Goal: Task Accomplishment & Management: Complete application form

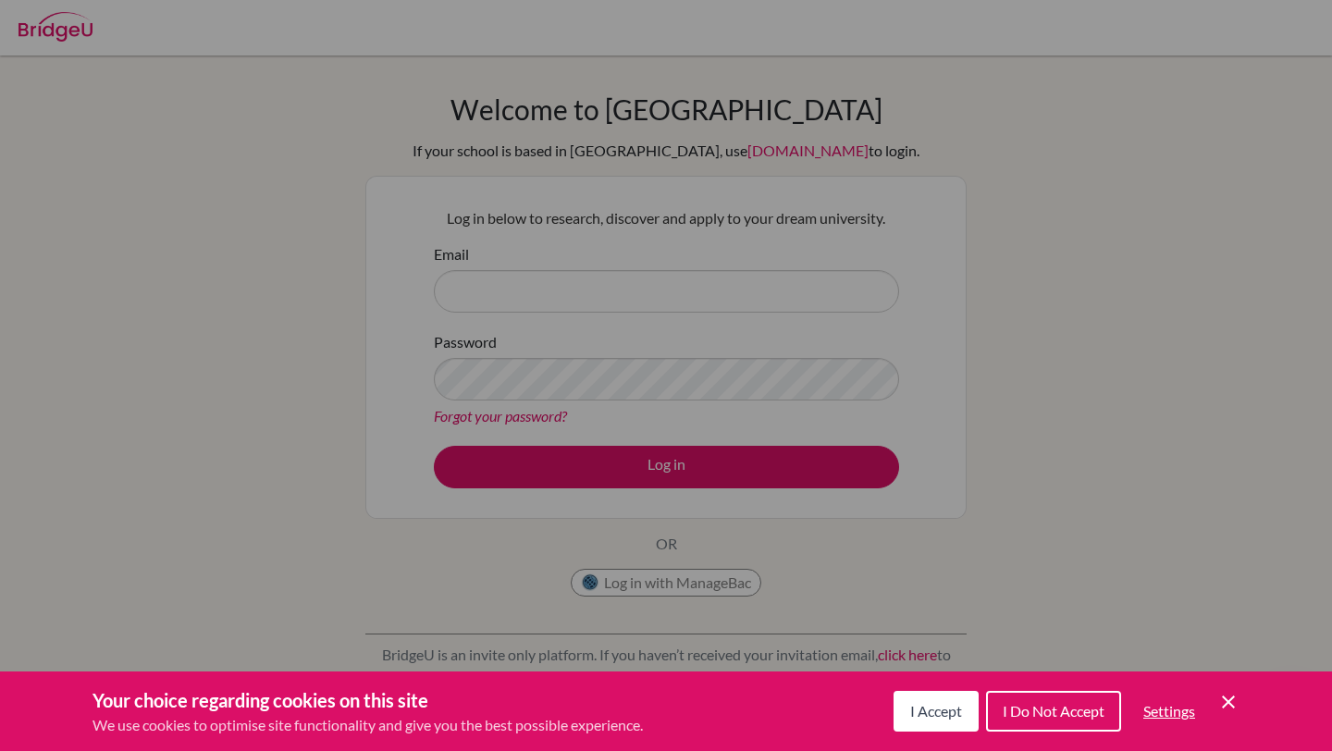
click at [940, 727] on button "I Accept" at bounding box center [935, 711] width 85 height 41
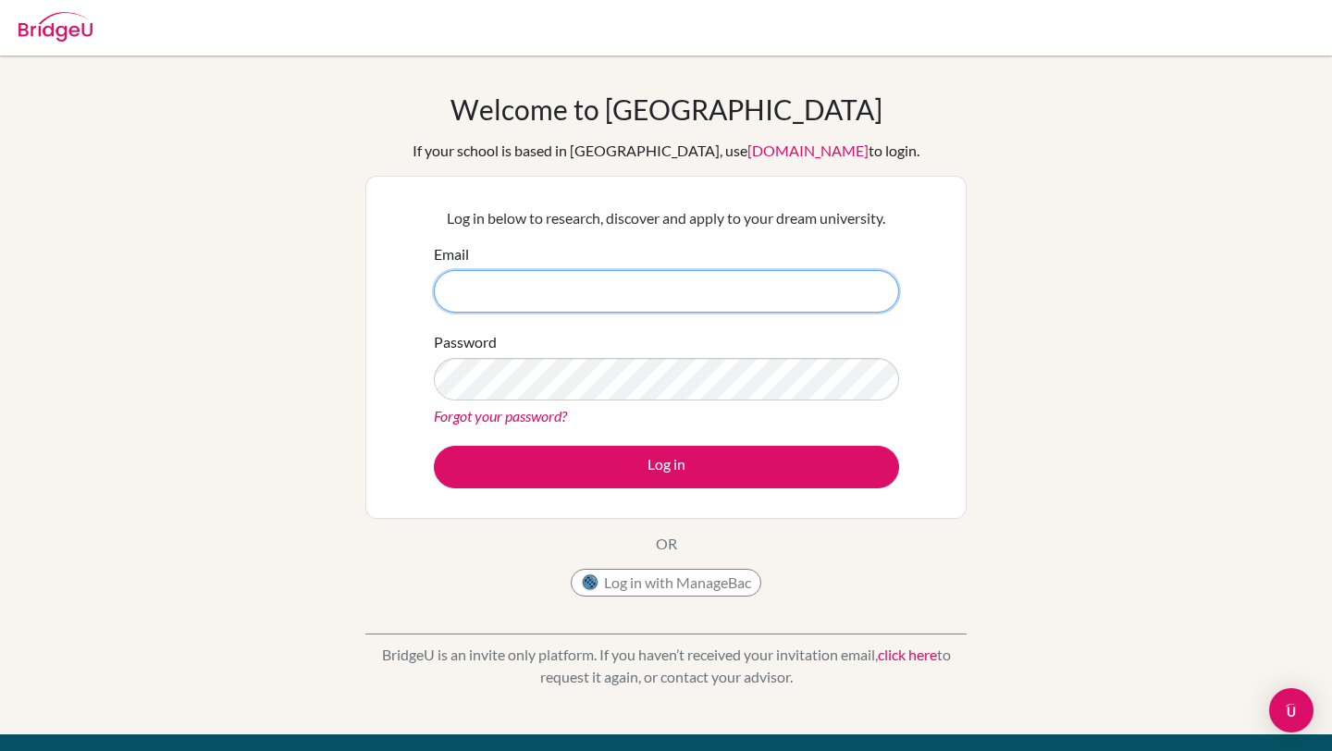
click at [695, 289] on input "Email" at bounding box center [666, 291] width 465 height 43
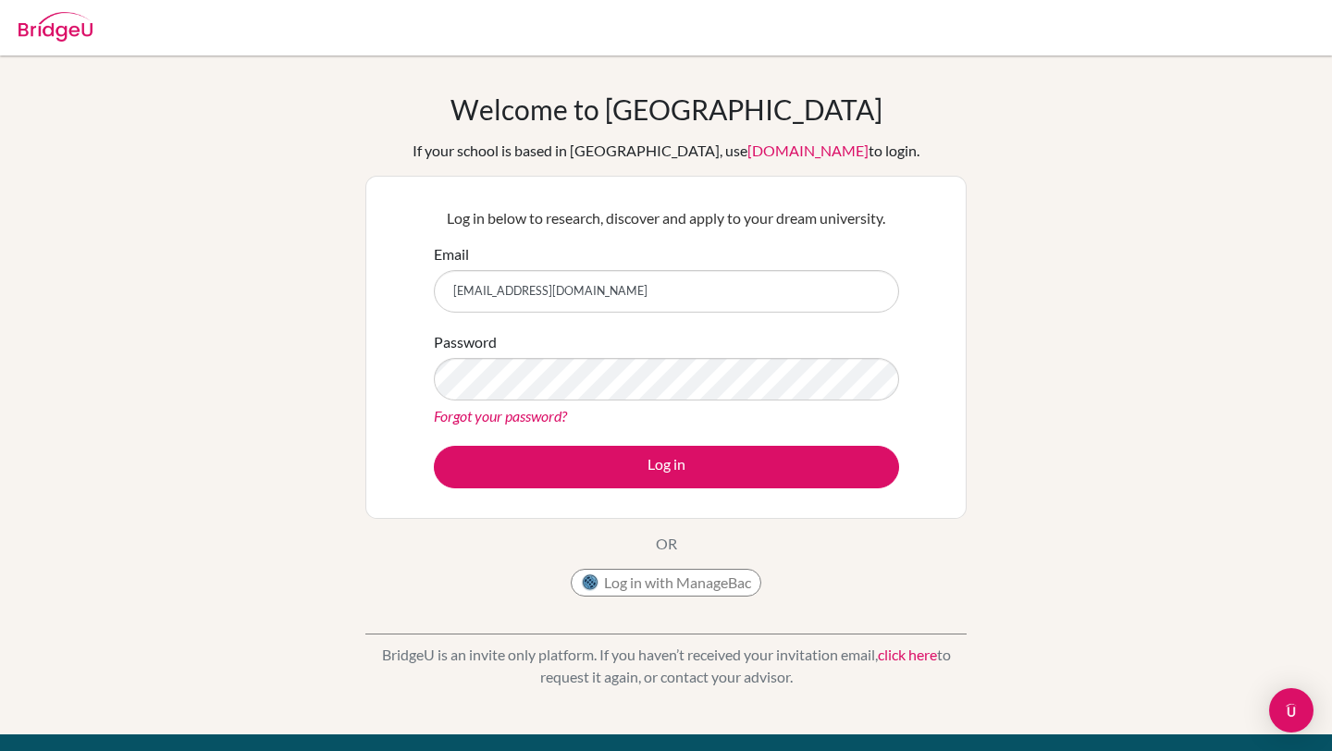
click at [993, 279] on div "Welcome to BridgeU If your school is based in China, use app.bridge-u.com.cn to…" at bounding box center [666, 394] width 1332 height 605
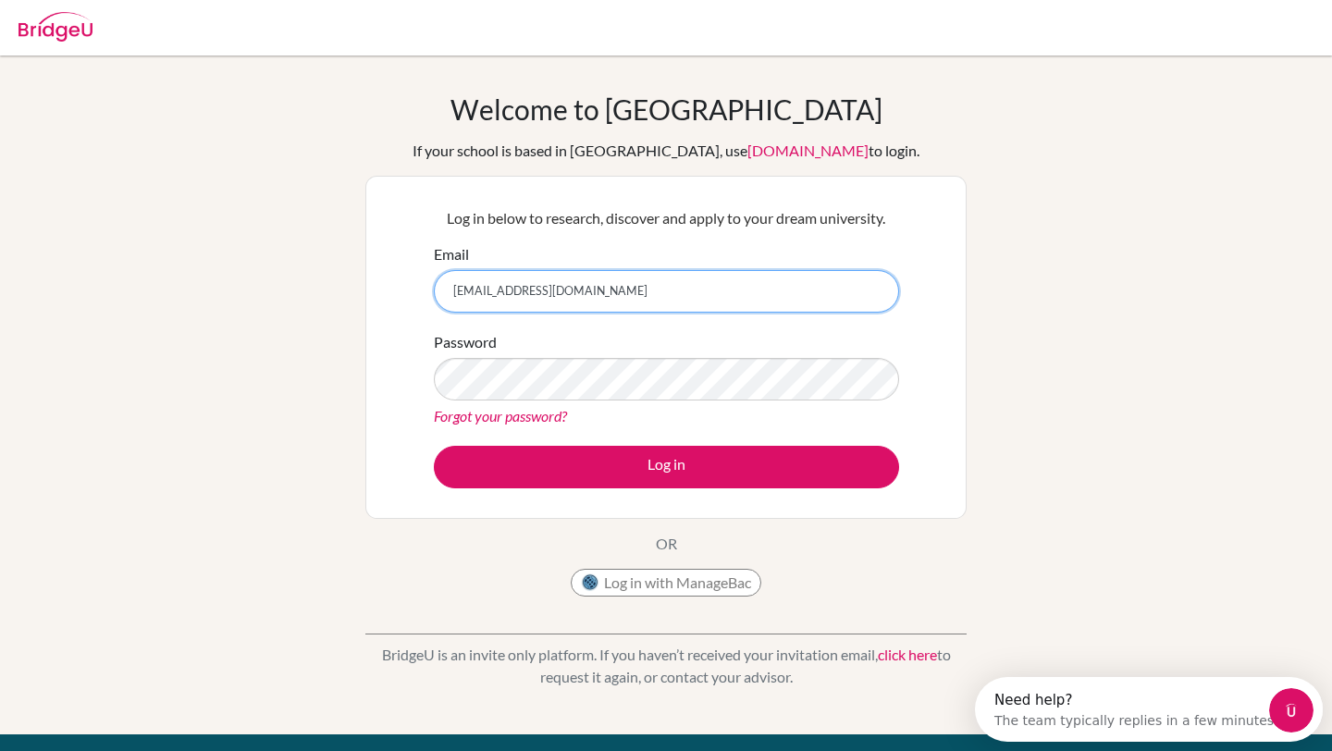
click at [783, 301] on input "shsarah0612@gmail.com" at bounding box center [666, 291] width 465 height 43
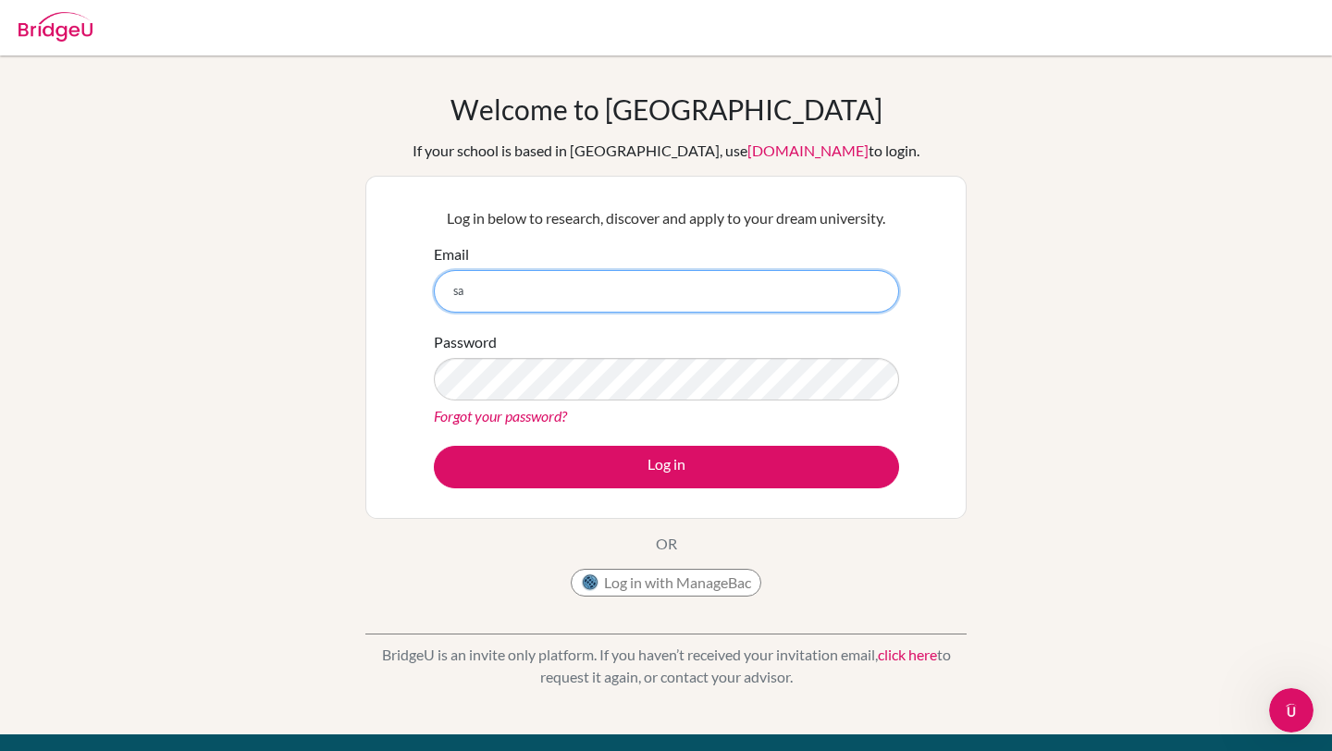
type input "s"
paste input "27sasye@mkis.edu.my"
type input "27sasye@mkis.edu.my"
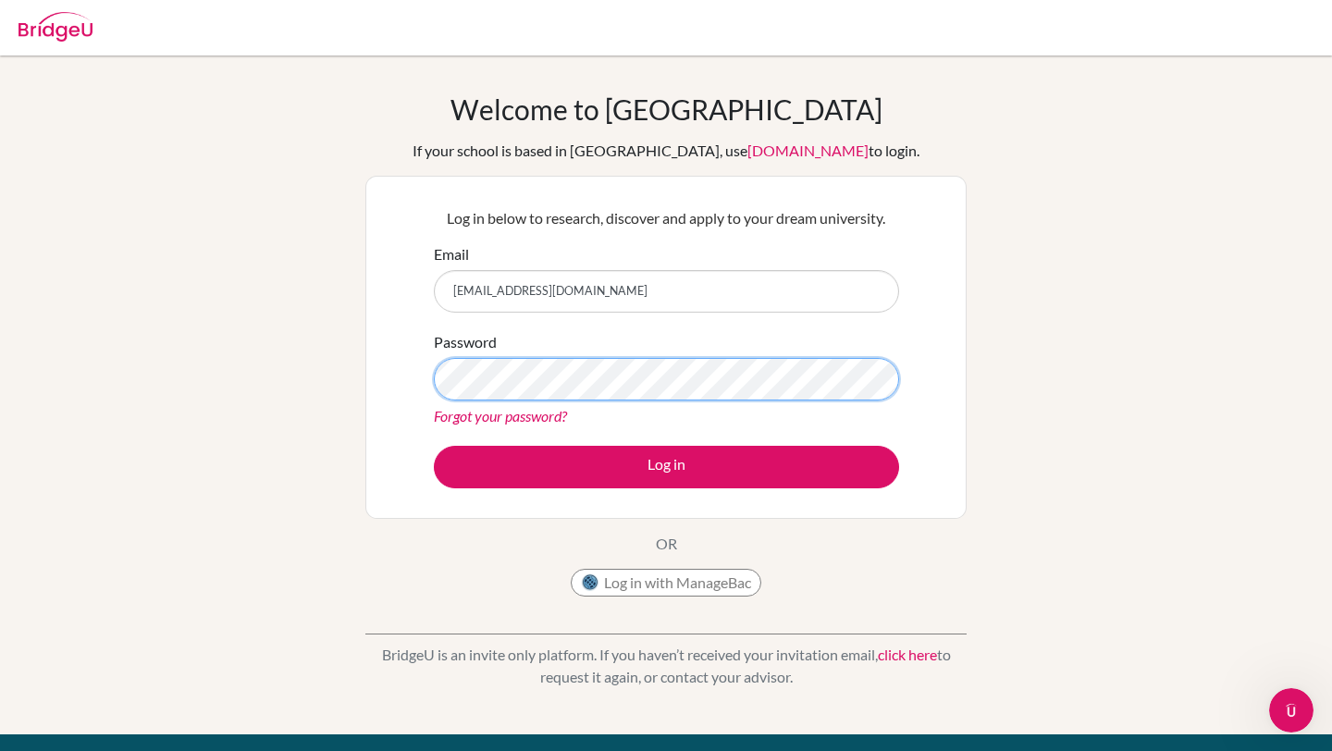
click at [434, 446] on button "Log in" at bounding box center [666, 467] width 465 height 43
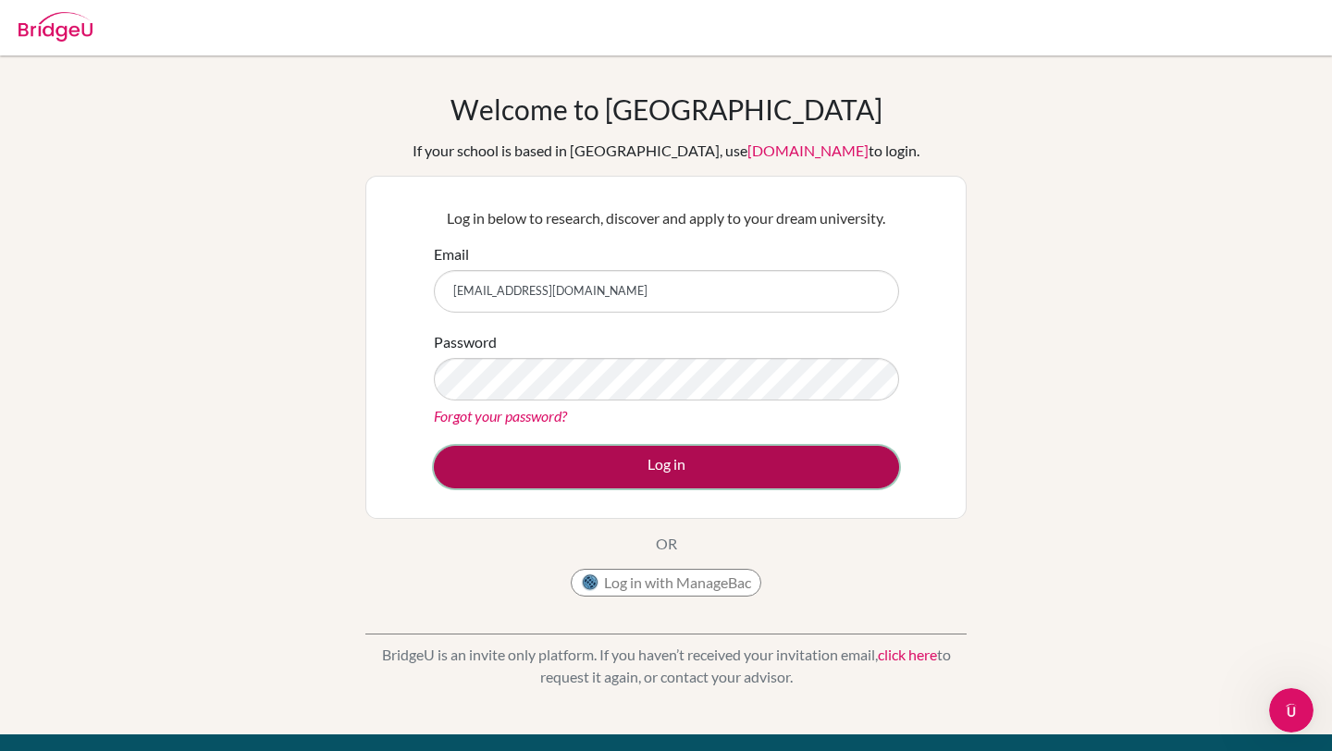
click at [668, 467] on button "Log in" at bounding box center [666, 467] width 465 height 43
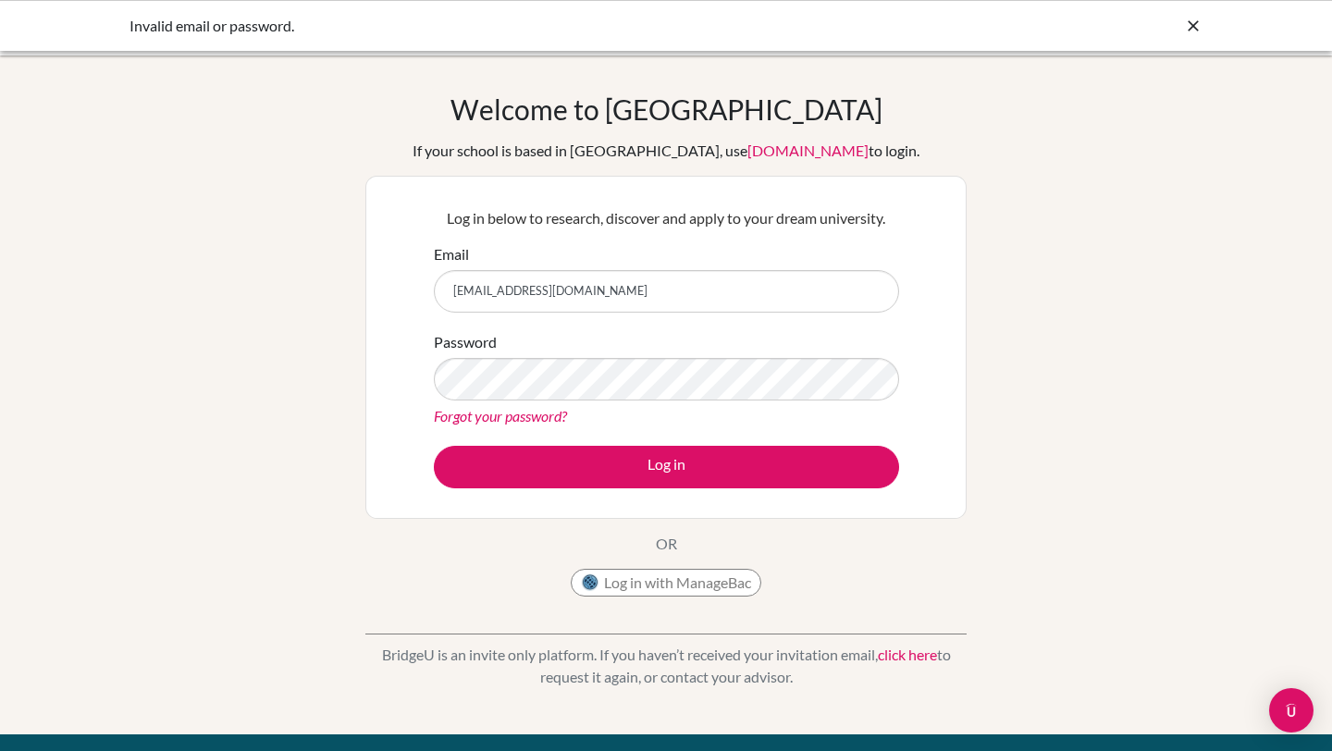
click at [434, 446] on button "Log in" at bounding box center [666, 467] width 465 height 43
click at [1192, 17] on icon at bounding box center [1193, 26] width 18 height 18
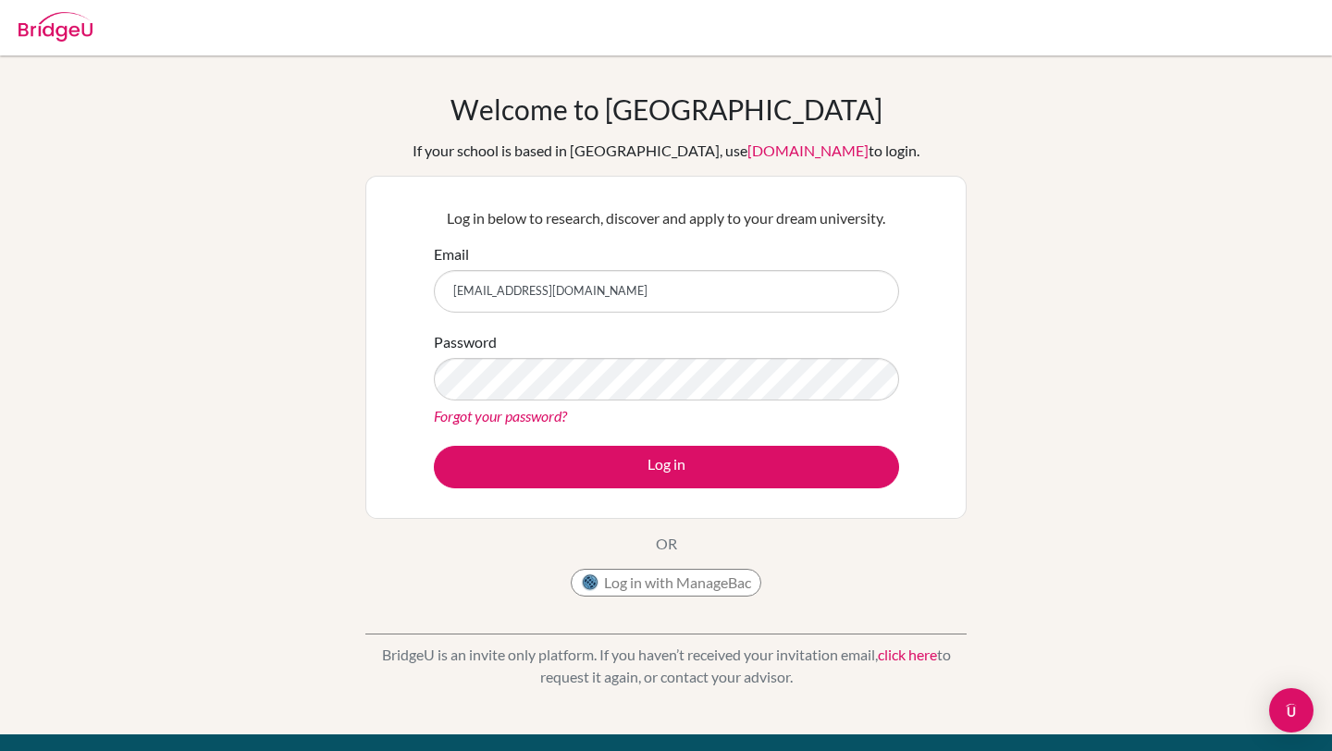
click at [34, 43] on div at bounding box center [55, 23] width 74 height 55
click at [46, 27] on img at bounding box center [55, 27] width 74 height 30
click at [38, 27] on img at bounding box center [55, 27] width 74 height 30
click at [55, 36] on img at bounding box center [55, 27] width 74 height 30
click at [628, 279] on input "Email" at bounding box center [666, 291] width 465 height 43
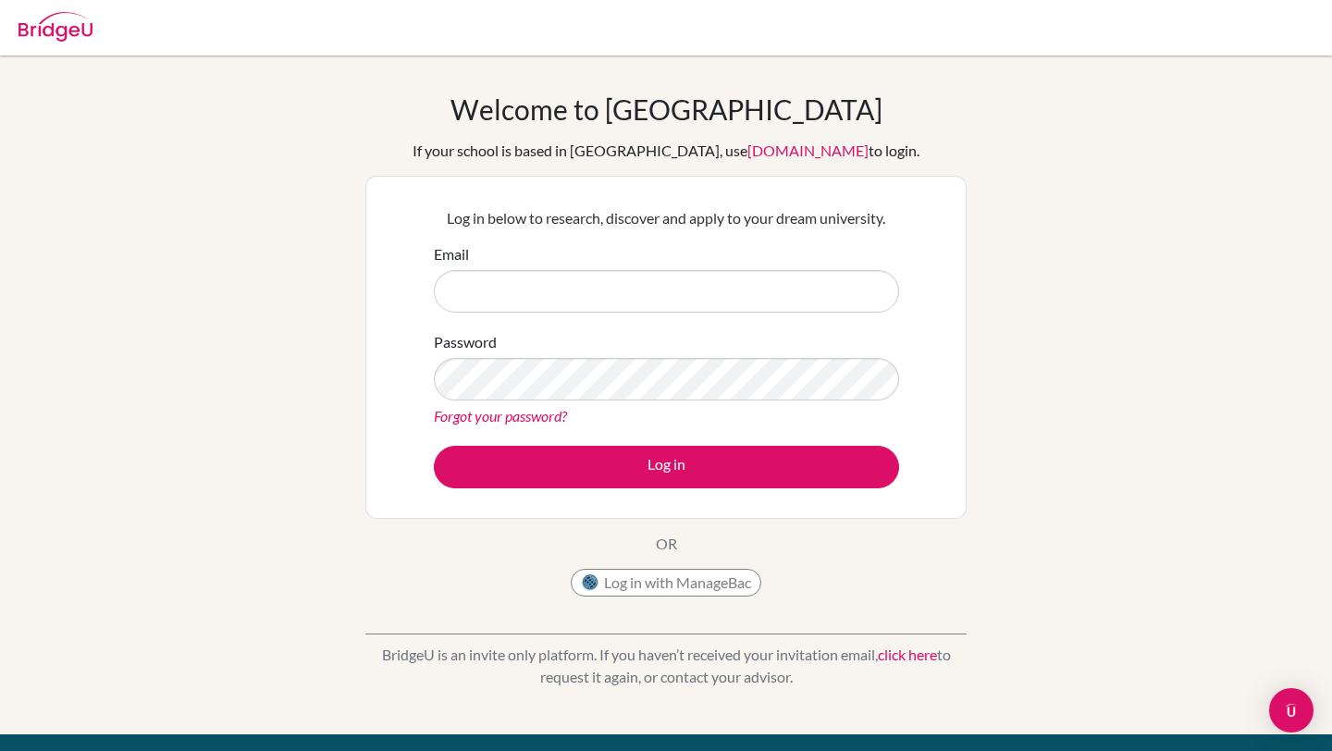
type input "[EMAIL_ADDRESS][DOMAIN_NAME]"
click at [471, 218] on p "Log in below to research, discover and apply to your dream university." at bounding box center [666, 218] width 465 height 22
click at [630, 587] on button "Log in with ManageBac" at bounding box center [666, 583] width 191 height 28
